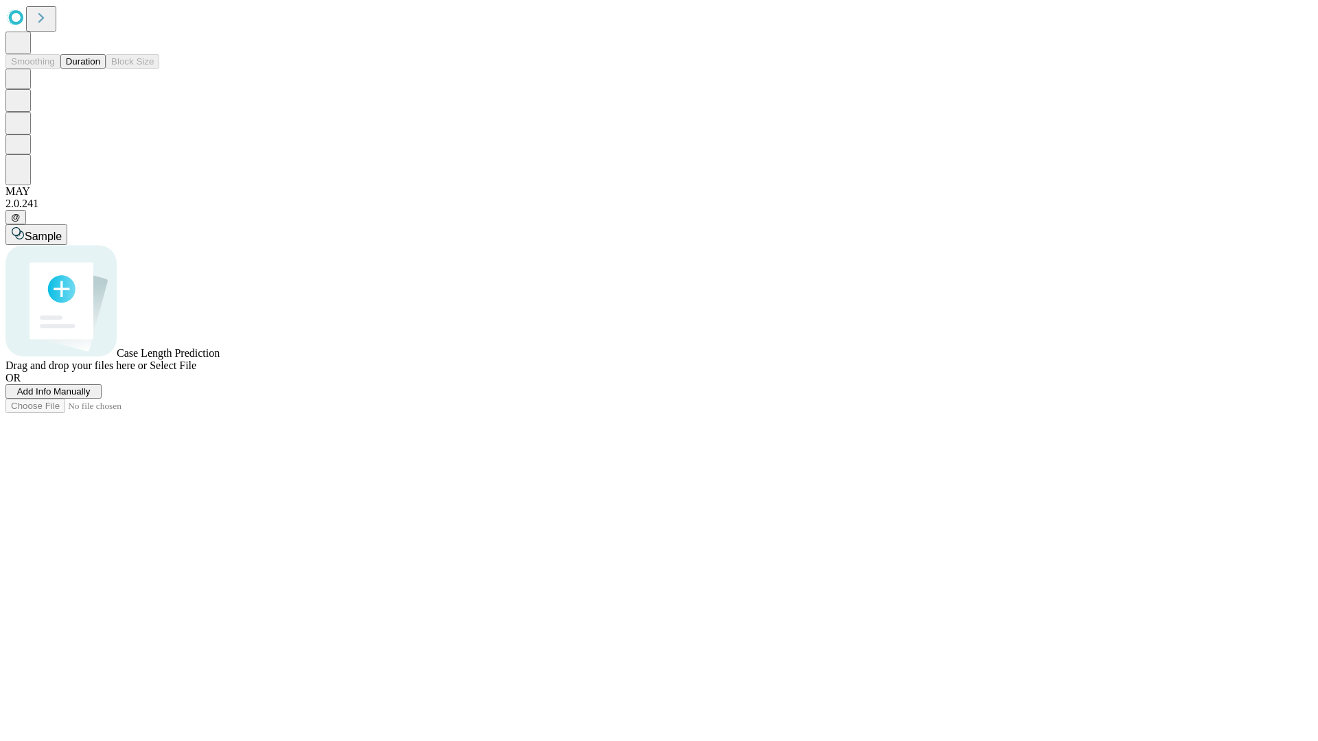
click at [196, 371] on span "Select File" at bounding box center [173, 366] width 47 height 12
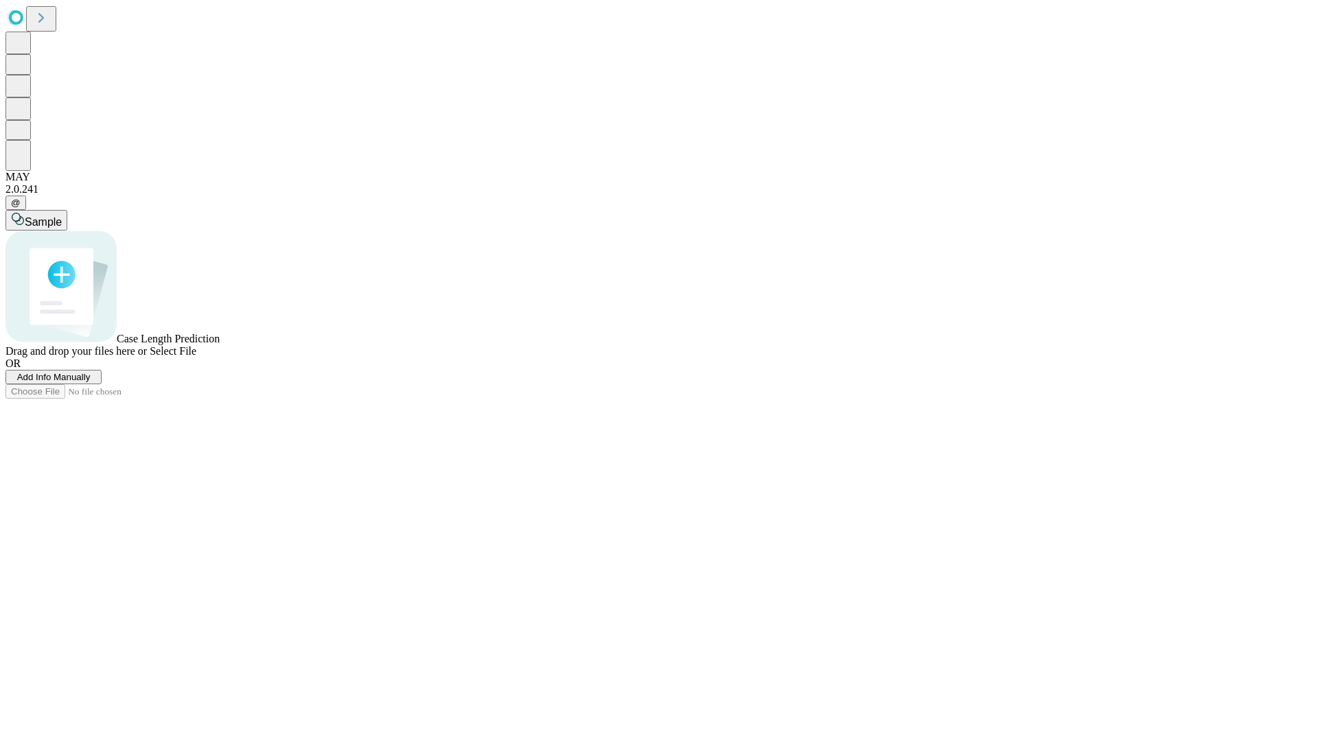
click at [196, 357] on span "Select File" at bounding box center [173, 351] width 47 height 12
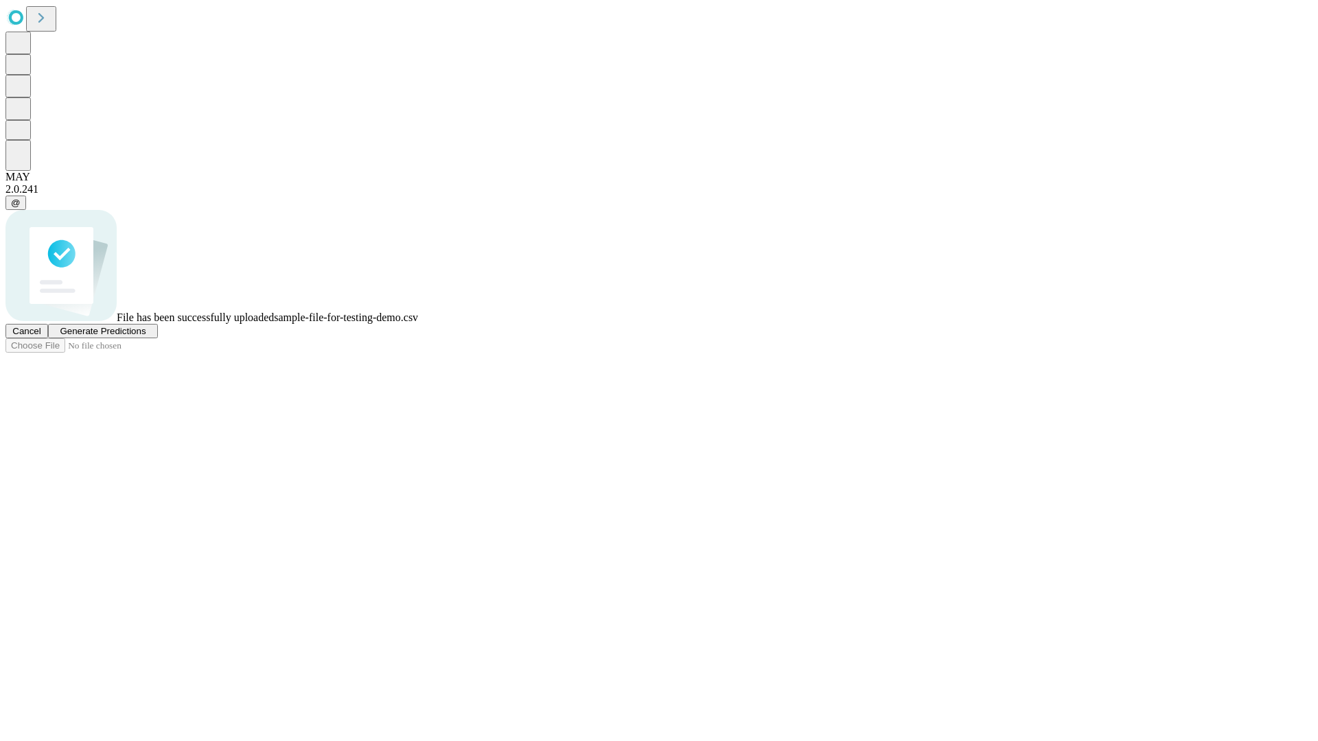
click at [146, 336] on span "Generate Predictions" at bounding box center [103, 331] width 86 height 10
